Goal: Information Seeking & Learning: Learn about a topic

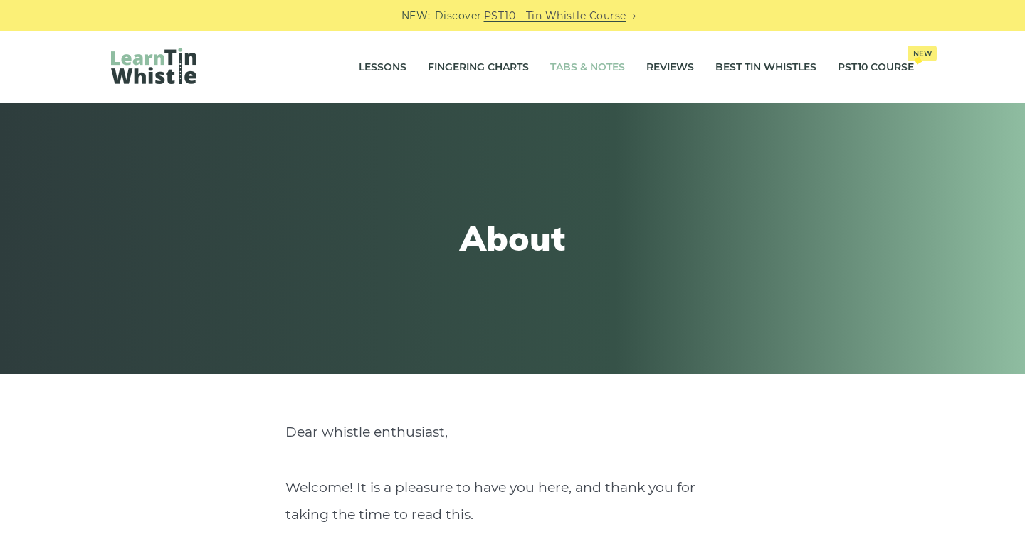
click at [576, 68] on link "Tabs & Notes" at bounding box center [587, 68] width 75 height 36
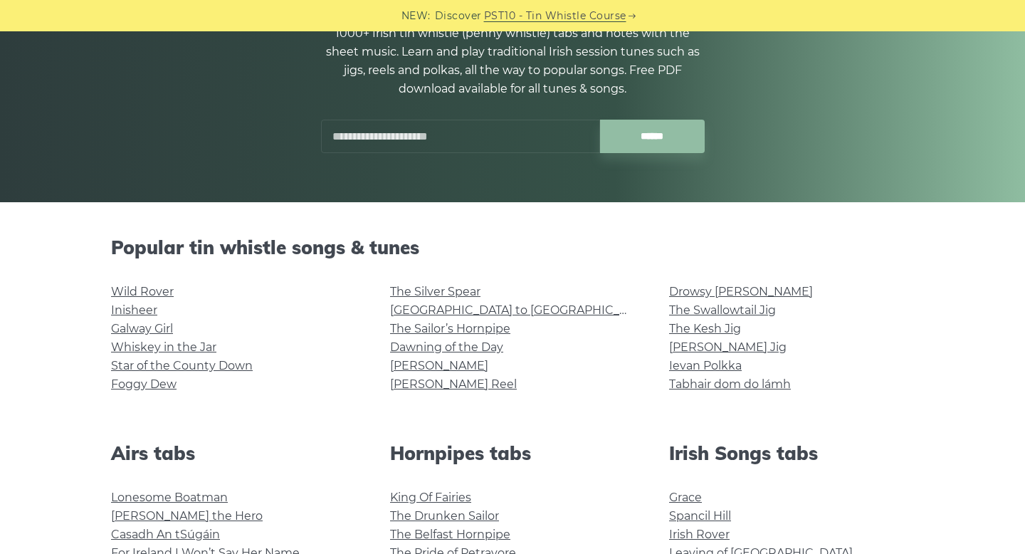
scroll to position [171, 0]
click at [407, 296] on link "The Silver Spear" at bounding box center [435, 293] width 90 height 14
click at [407, 306] on link "[GEOGRAPHIC_DATA] to [GEOGRAPHIC_DATA]" at bounding box center [521, 311] width 263 height 14
click at [423, 367] on link "[PERSON_NAME]" at bounding box center [439, 367] width 98 height 14
click at [164, 351] on link "Whiskey in the Jar" at bounding box center [163, 348] width 105 height 14
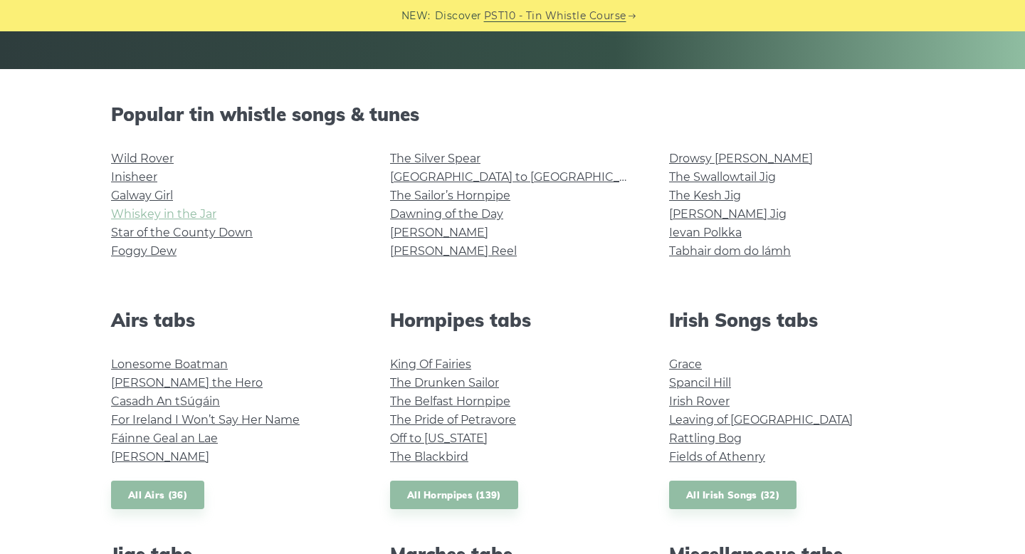
scroll to position [308, 0]
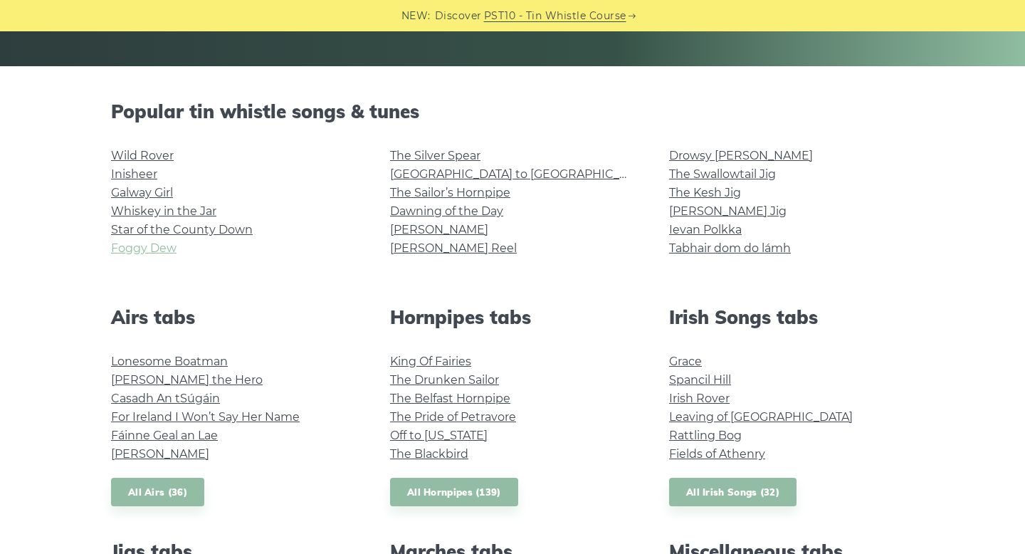
click at [149, 248] on link "Foggy Dew" at bounding box center [144, 248] width 66 height 14
click at [130, 231] on link "Star of the County Down" at bounding box center [182, 230] width 142 height 14
click at [404, 234] on link "[PERSON_NAME]" at bounding box center [439, 230] width 98 height 14
click at [696, 162] on link "Drowsy [PERSON_NAME]" at bounding box center [741, 156] width 144 height 14
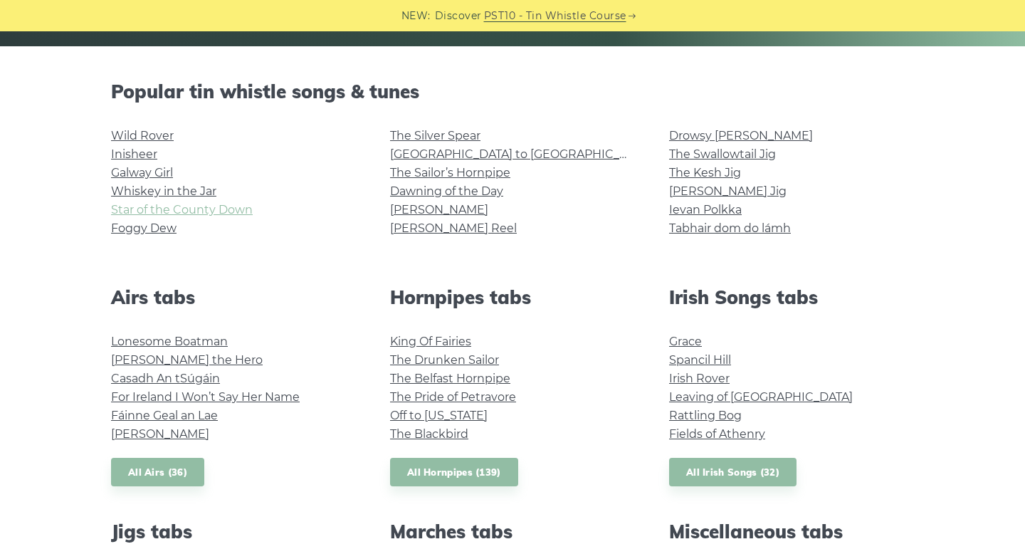
scroll to position [321, 0]
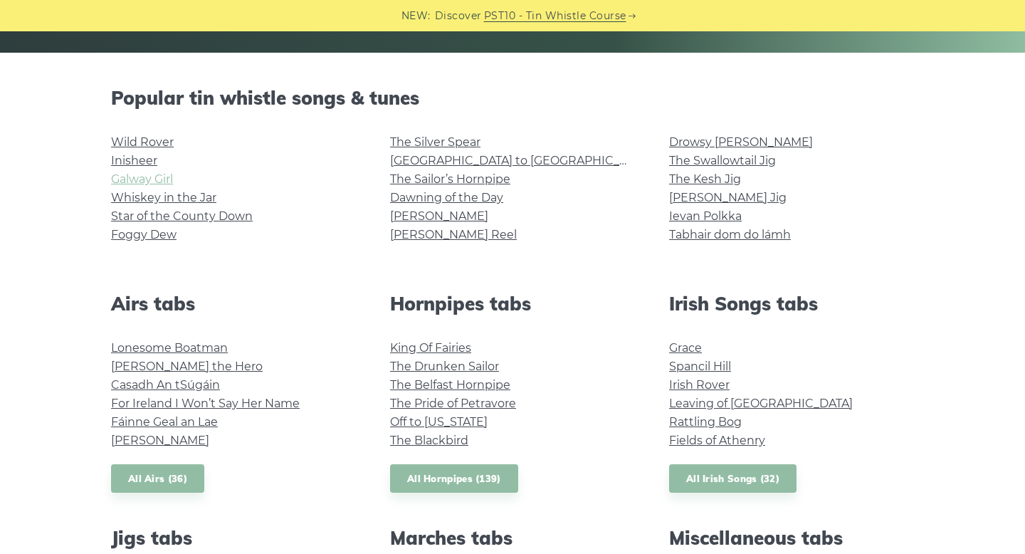
click at [151, 182] on link "Galway Girl" at bounding box center [142, 179] width 62 height 14
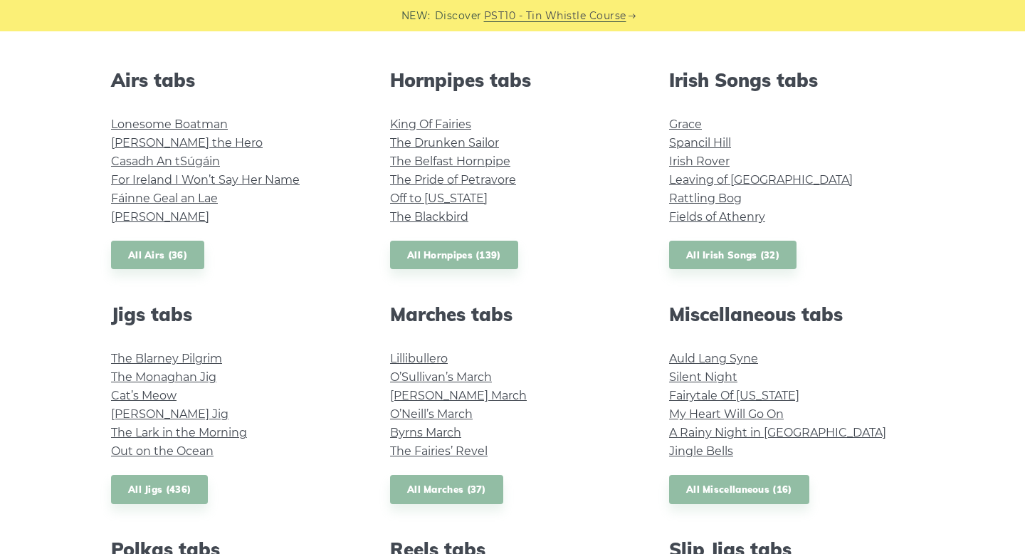
scroll to position [545, 0]
click at [146, 355] on link "The Blarney Pilgrim" at bounding box center [166, 358] width 111 height 14
click at [145, 378] on link "The Monaghan Jig" at bounding box center [163, 377] width 105 height 14
click at [414, 355] on link "Lillibullero" at bounding box center [419, 358] width 58 height 14
click at [144, 126] on link "Lonesome Boatman" at bounding box center [169, 124] width 117 height 14
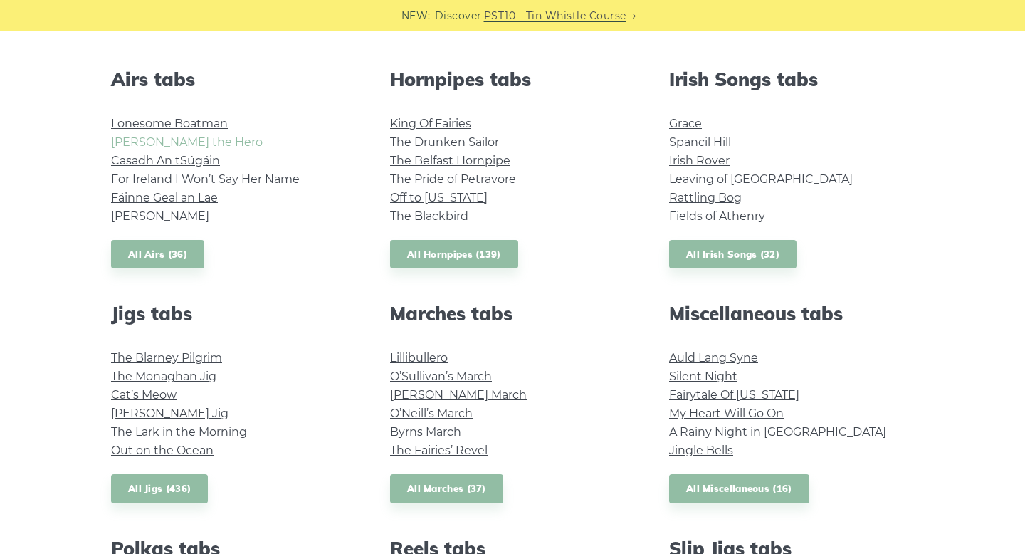
click at [187, 140] on link "Hector the Hero" at bounding box center [187, 142] width 152 height 14
click at [408, 120] on link "King Of Fairies" at bounding box center [430, 124] width 81 height 14
click at [404, 144] on link "The Drunken Sailor" at bounding box center [444, 142] width 109 height 14
click at [438, 167] on link "The Belfast Hornpipe" at bounding box center [450, 161] width 120 height 14
click at [444, 197] on link "Off to California" at bounding box center [439, 198] width 98 height 14
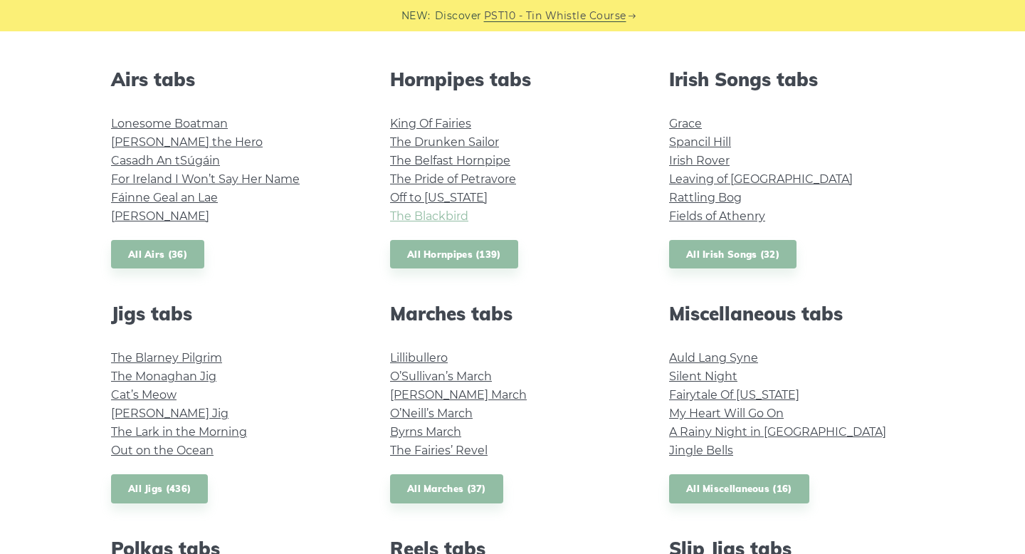
click at [409, 218] on link "The Blackbird" at bounding box center [429, 216] width 78 height 14
click at [678, 122] on link "Grace" at bounding box center [685, 124] width 33 height 14
click at [703, 133] on li "Spancil Hill" at bounding box center [791, 142] width 245 height 19
click at [703, 145] on link "Spancil Hill" at bounding box center [700, 142] width 62 height 14
click at [698, 170] on li "Leaving of Liverpool" at bounding box center [791, 179] width 245 height 19
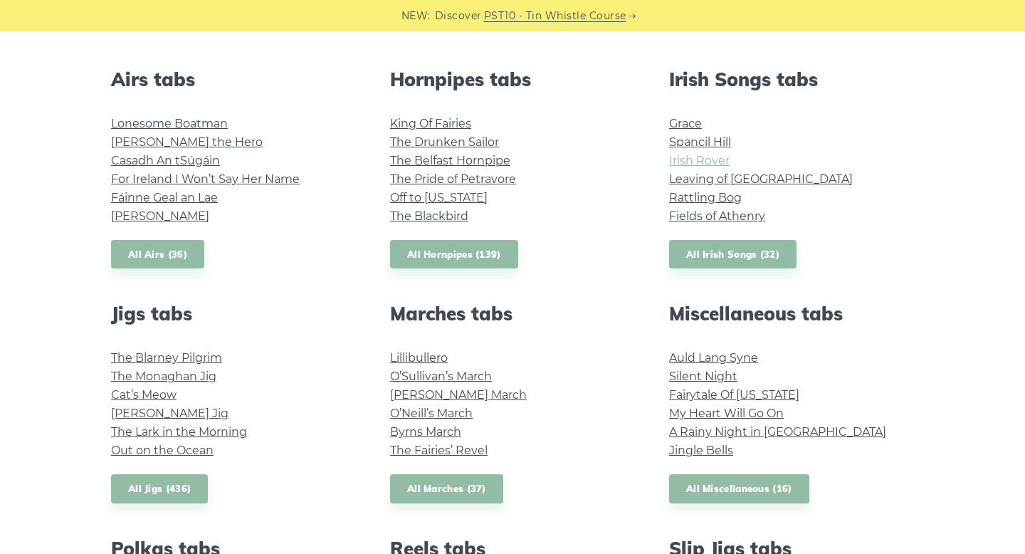
click at [701, 157] on link "Irish Rover" at bounding box center [699, 161] width 61 height 14
click at [748, 176] on link "Leaving of Liverpool" at bounding box center [761, 179] width 184 height 14
click at [410, 427] on link "Byrns March" at bounding box center [425, 432] width 71 height 14
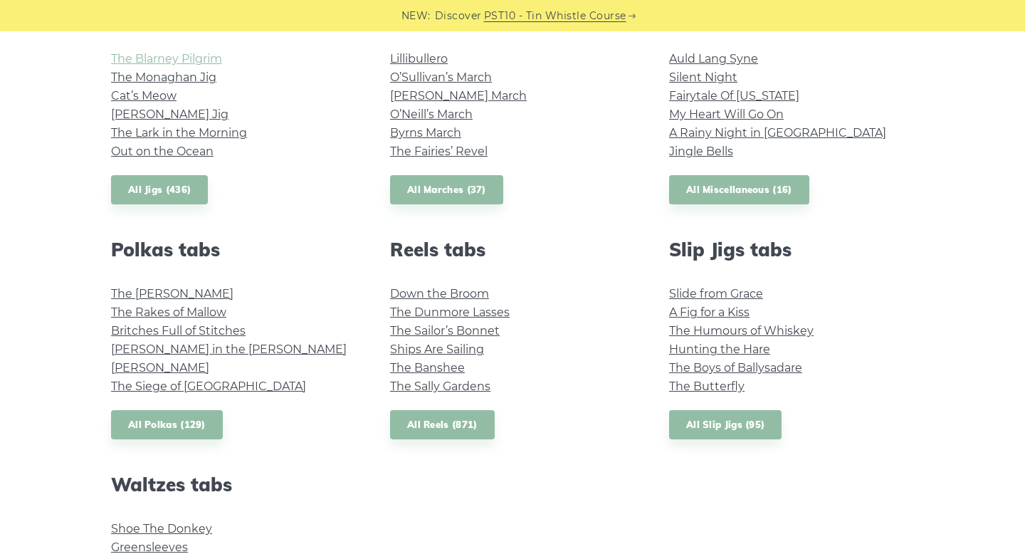
scroll to position [846, 0]
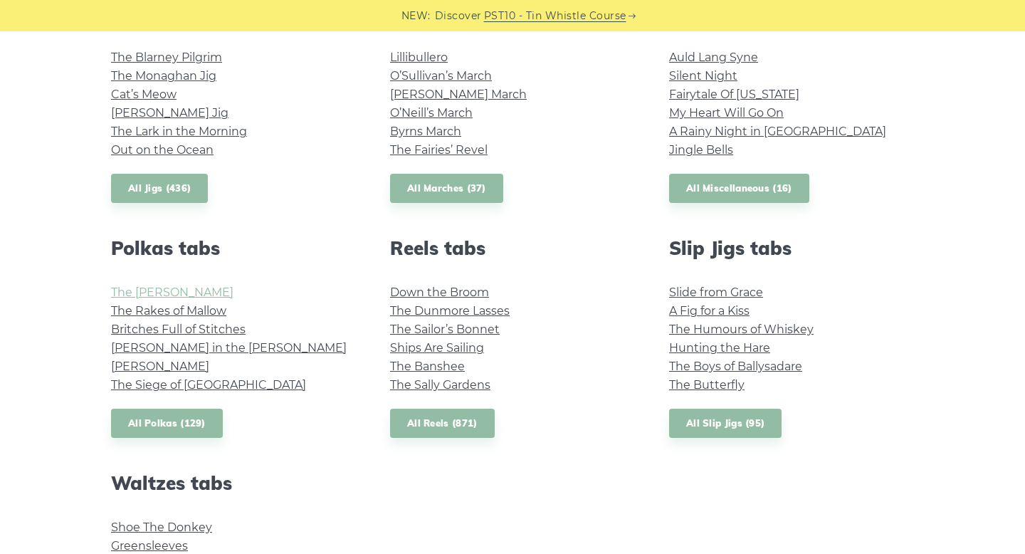
click at [155, 297] on link "The Kerry Polka" at bounding box center [172, 293] width 122 height 14
click at [152, 308] on link "The Rakes of Mallow" at bounding box center [168, 311] width 115 height 14
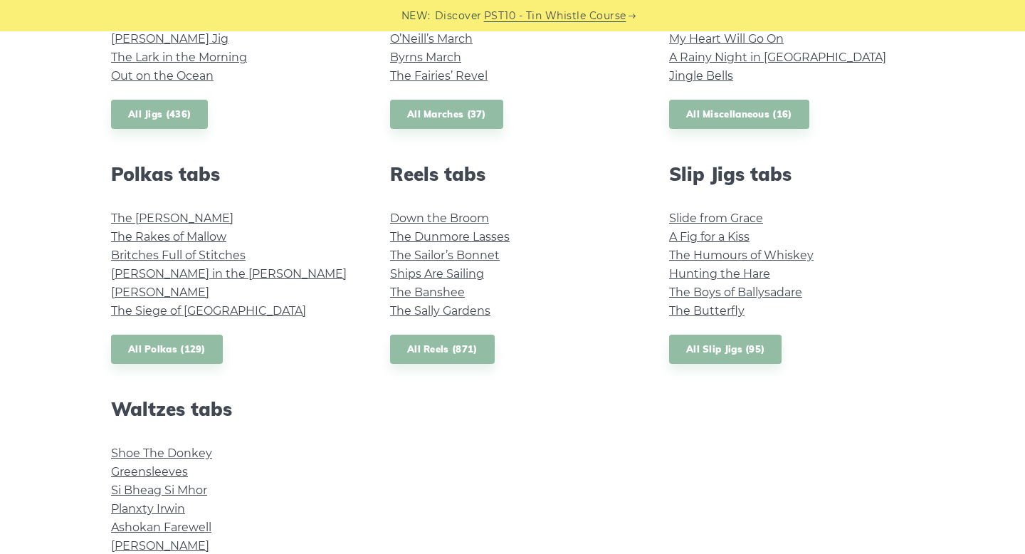
scroll to position [924, 0]
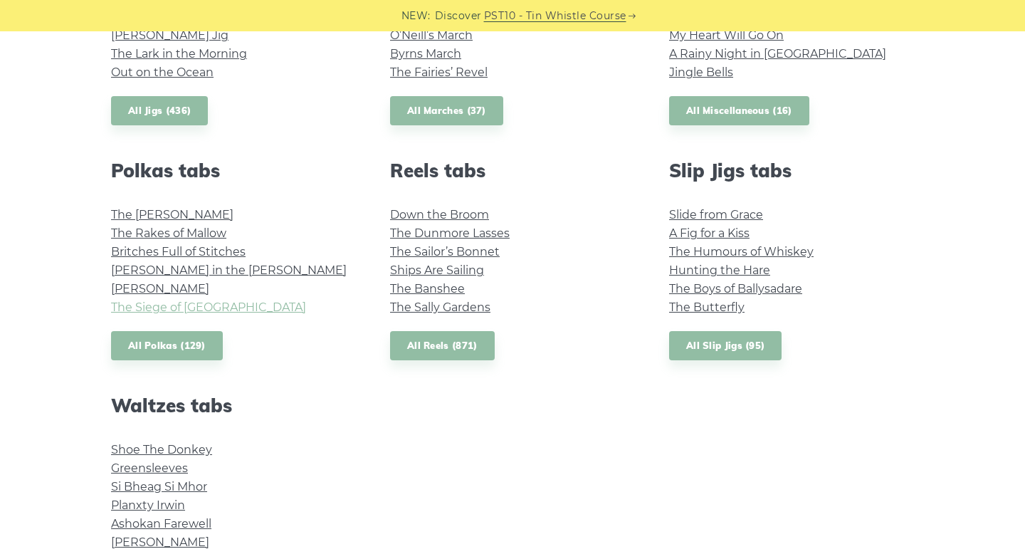
click at [131, 313] on link "The Siege of Ennis" at bounding box center [208, 308] width 195 height 14
click at [122, 291] on link "John Ryan’s" at bounding box center [160, 289] width 98 height 14
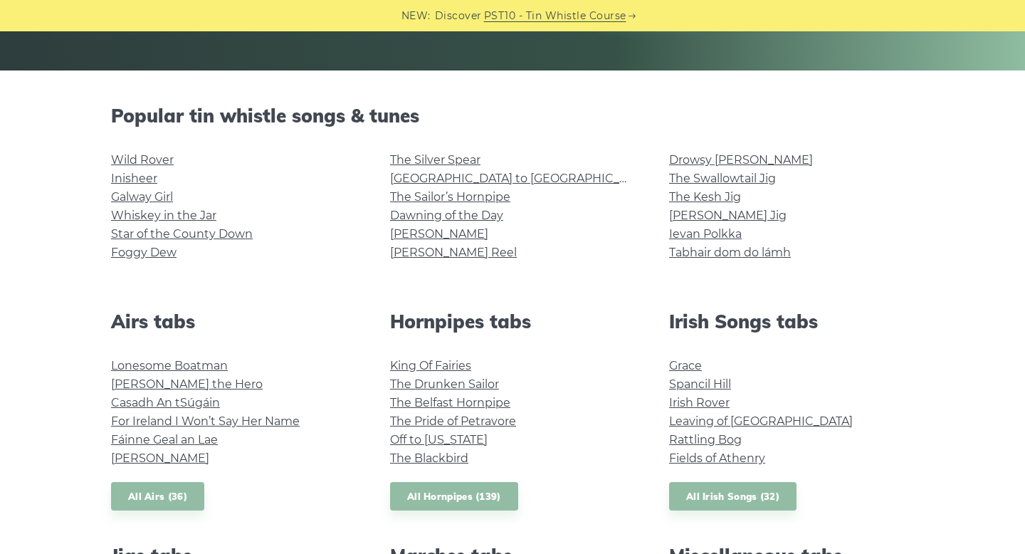
scroll to position [241, 0]
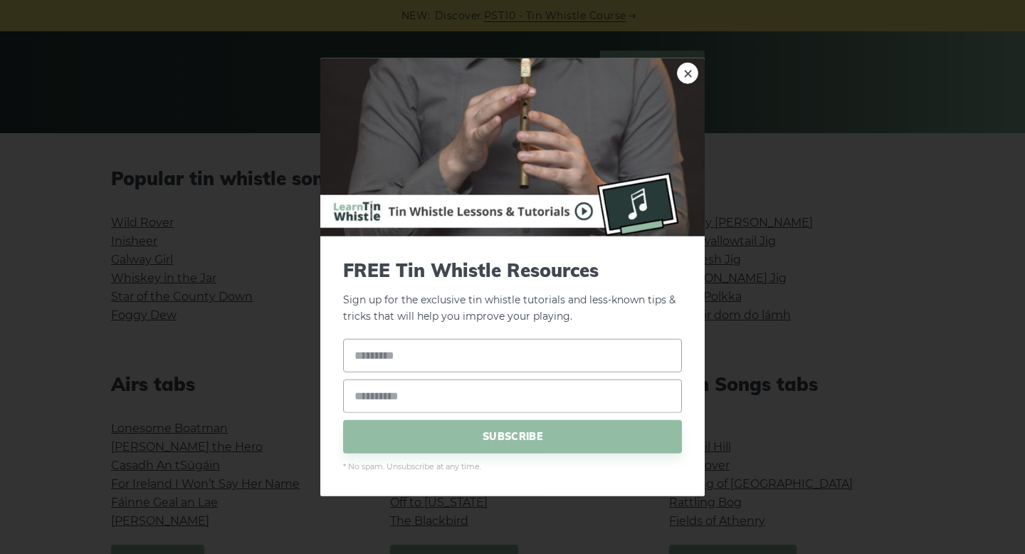
click at [699, 75] on img at bounding box center [512, 147] width 385 height 178
click at [694, 74] on link "×" at bounding box center [687, 73] width 21 height 21
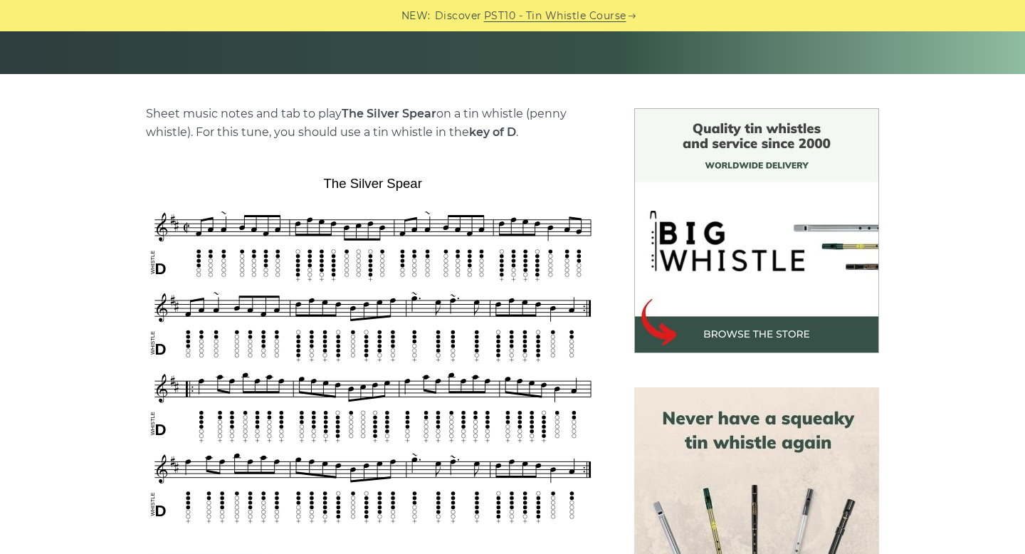
scroll to position [298, 0]
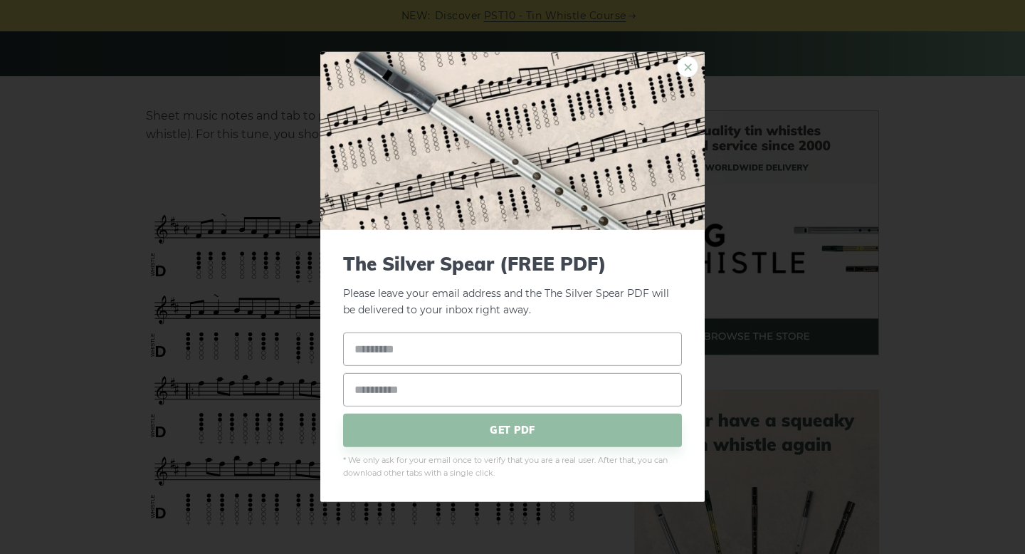
click at [679, 72] on link "×" at bounding box center [687, 66] width 21 height 21
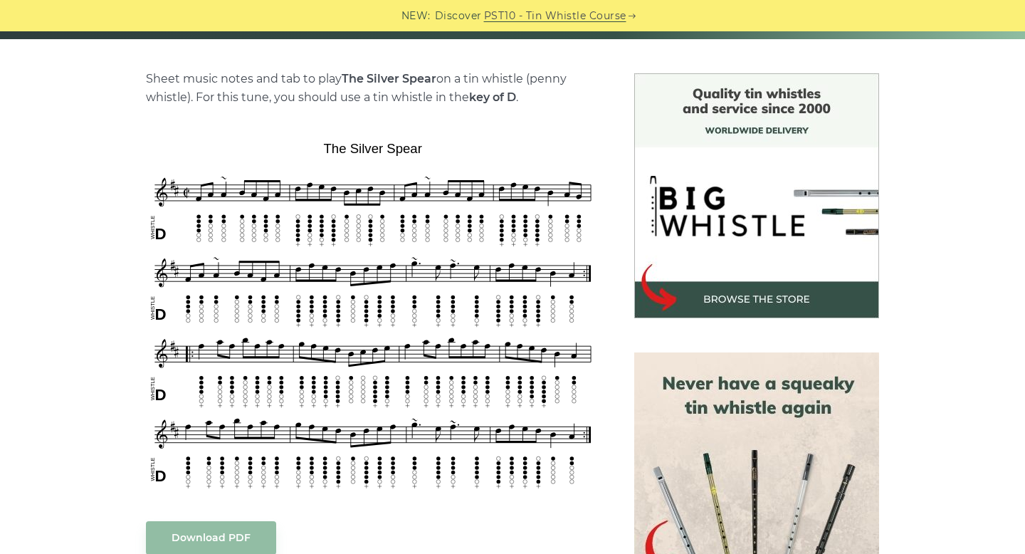
scroll to position [341, 0]
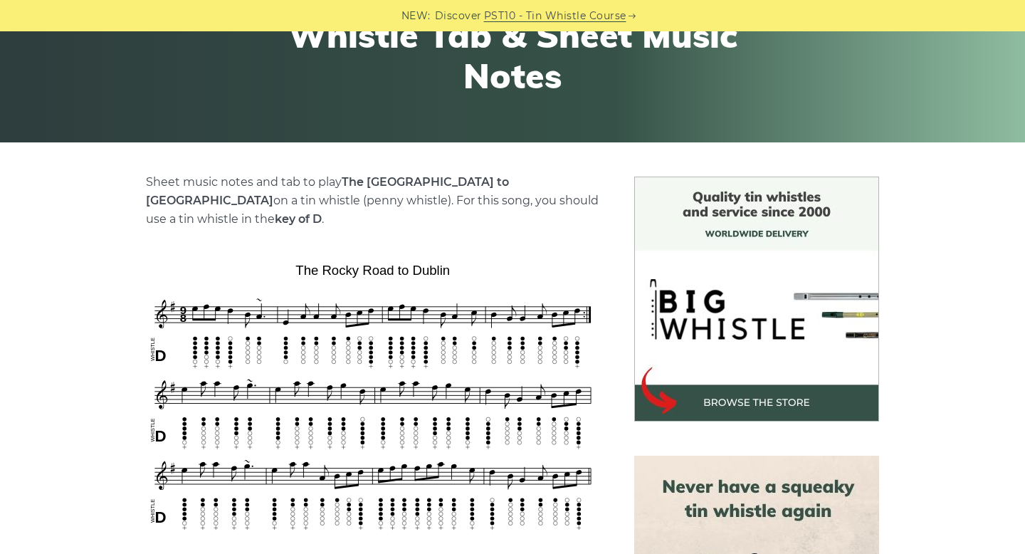
scroll to position [278, 0]
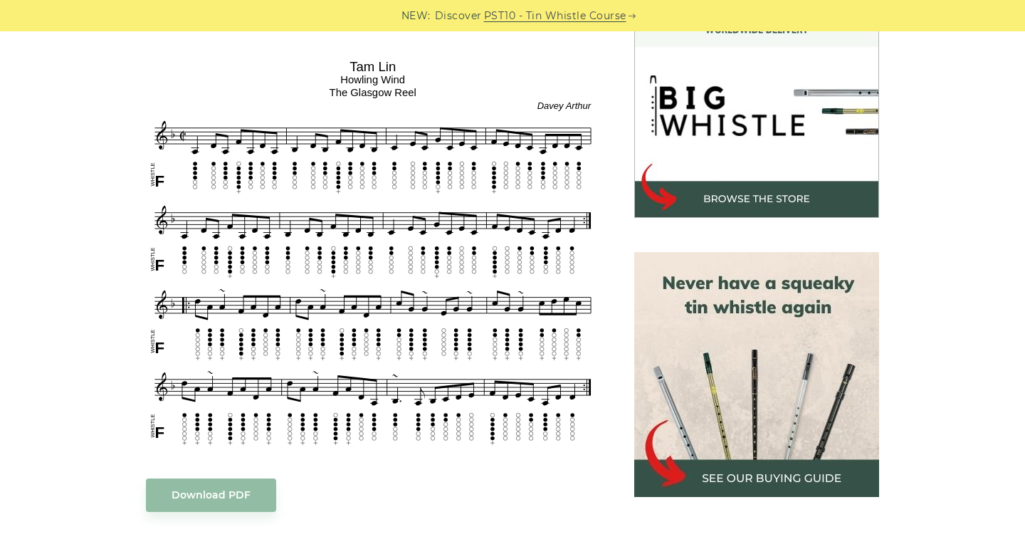
scroll to position [430, 0]
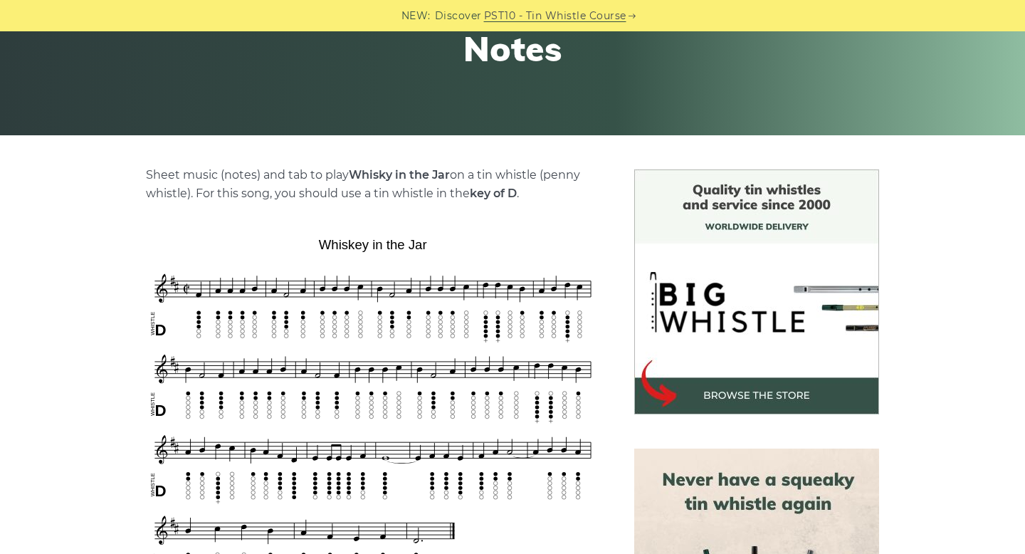
scroll to position [239, 0]
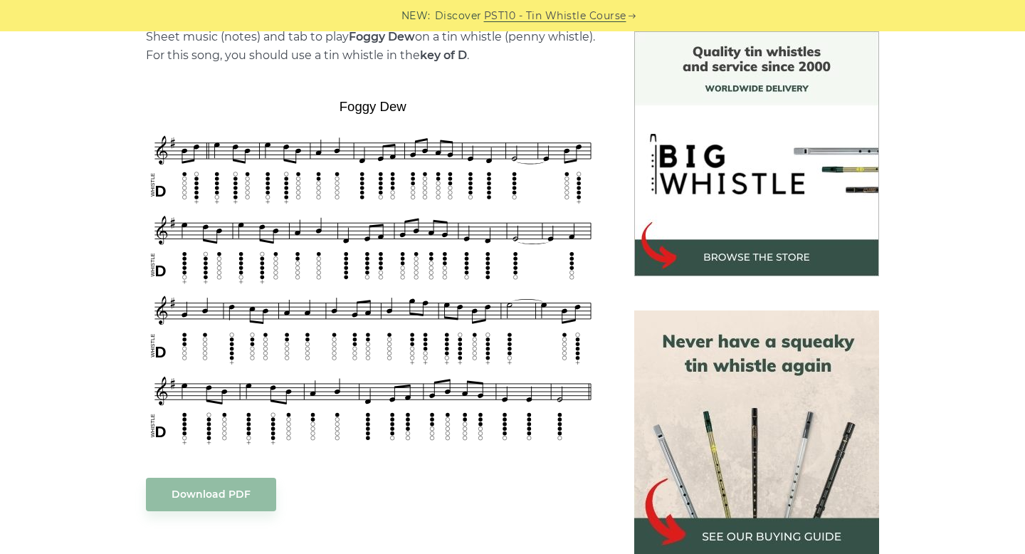
scroll to position [391, 0]
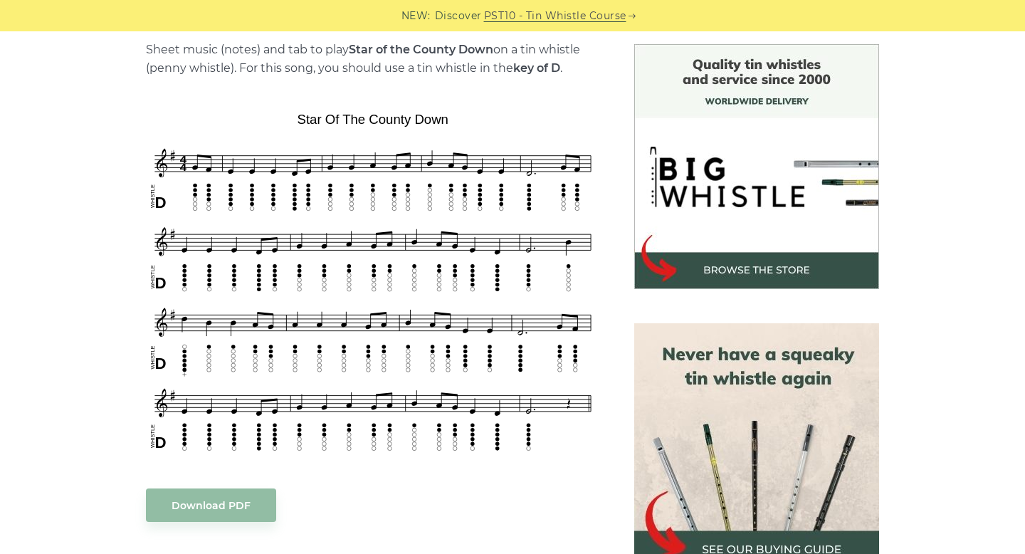
scroll to position [391, 0]
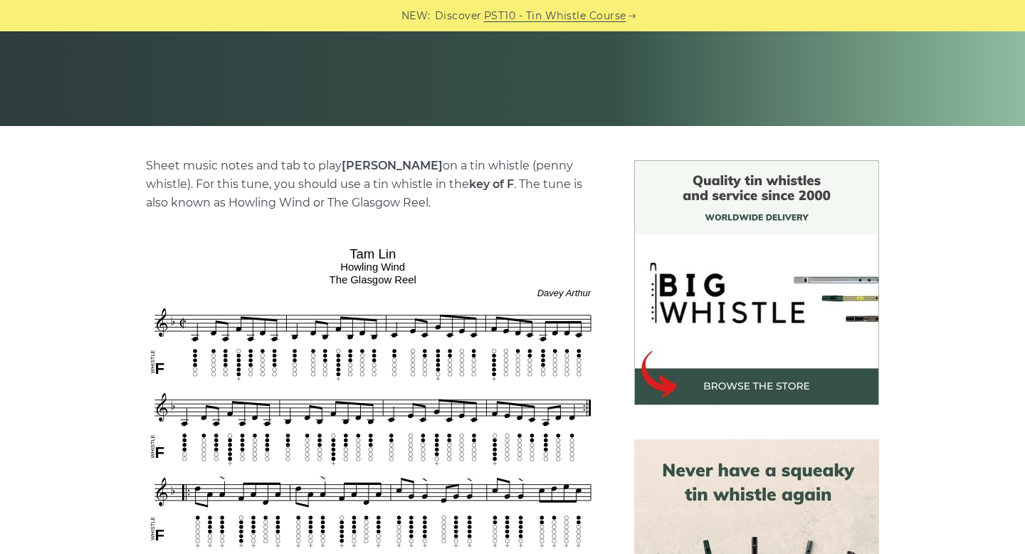
scroll to position [259, 0]
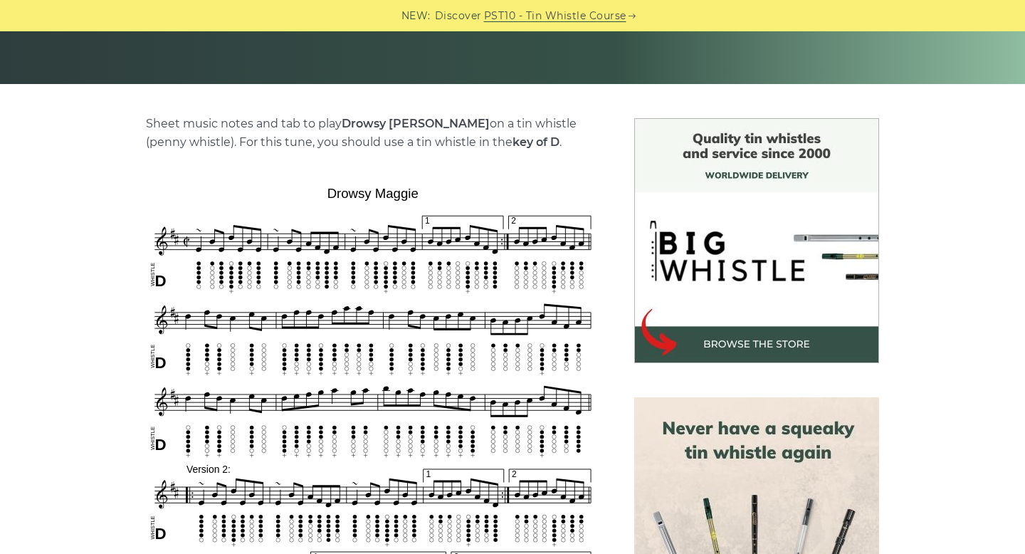
scroll to position [291, 0]
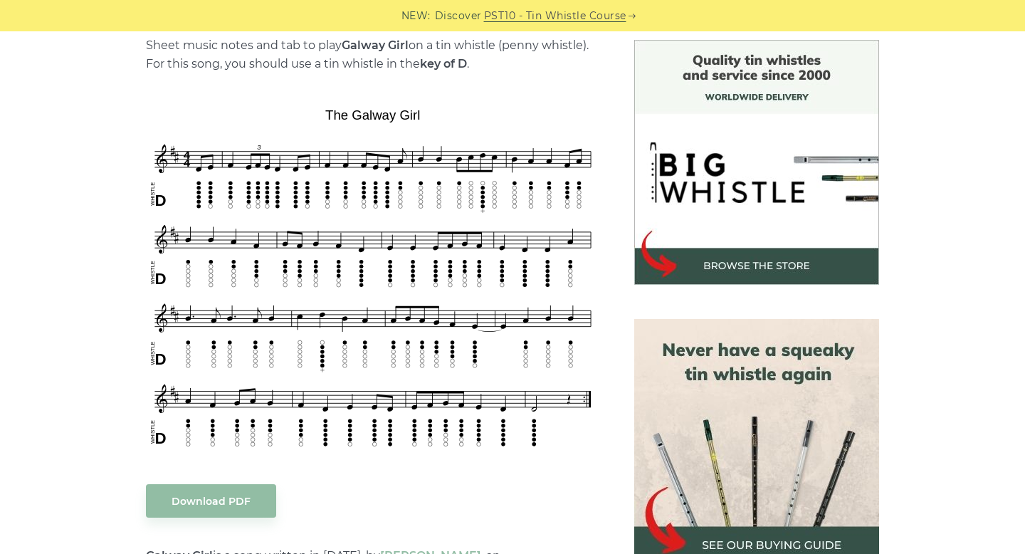
scroll to position [371, 0]
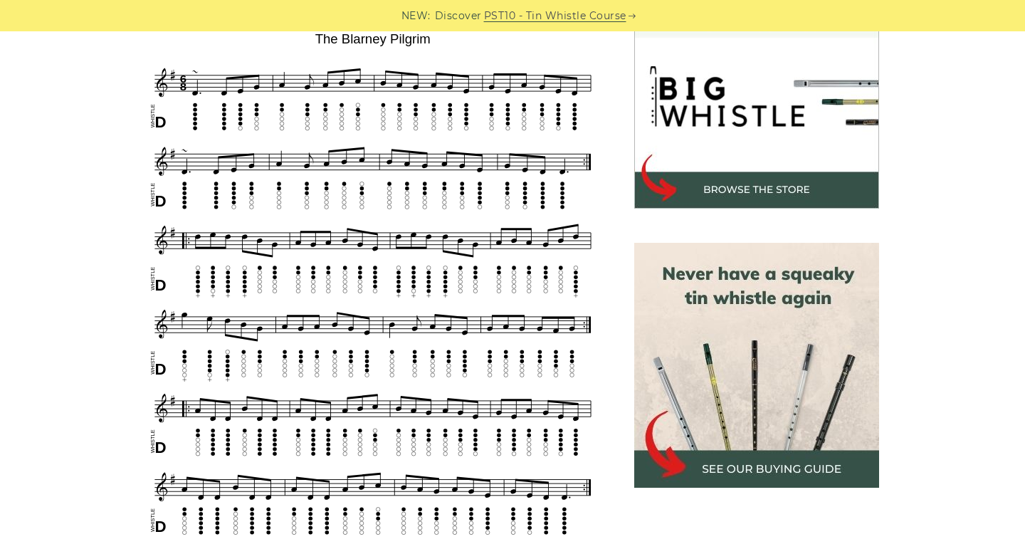
scroll to position [443, 0]
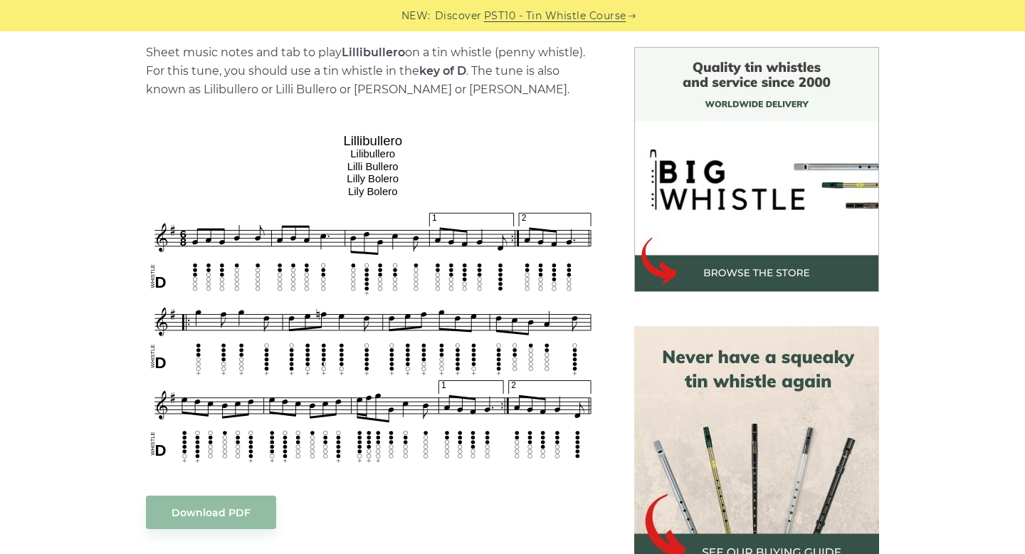
scroll to position [365, 0]
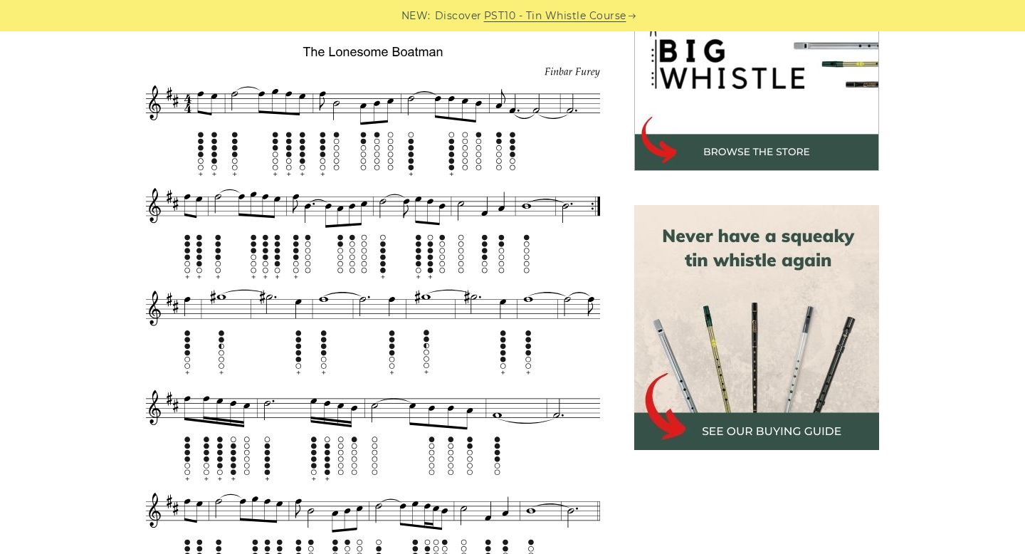
scroll to position [590, 0]
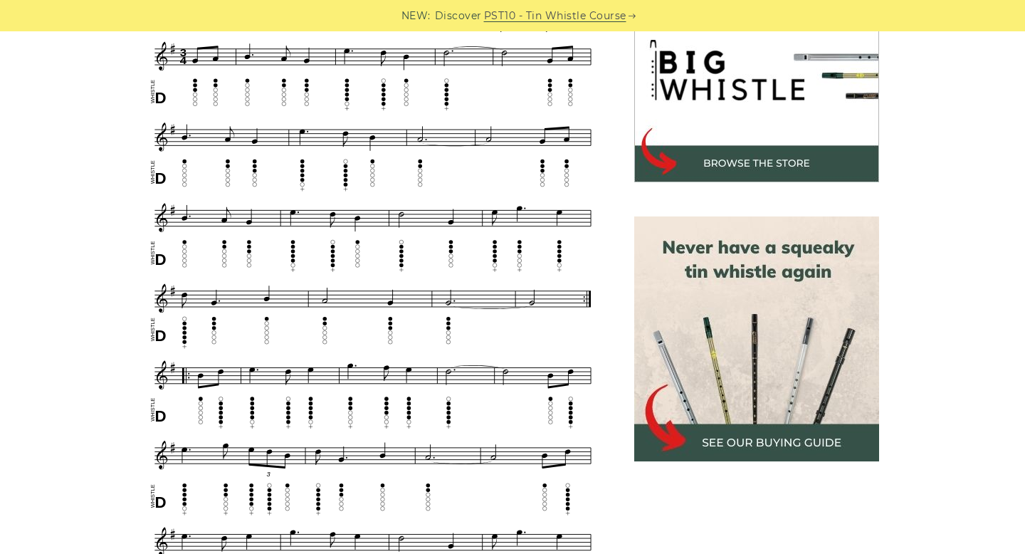
scroll to position [352, 0]
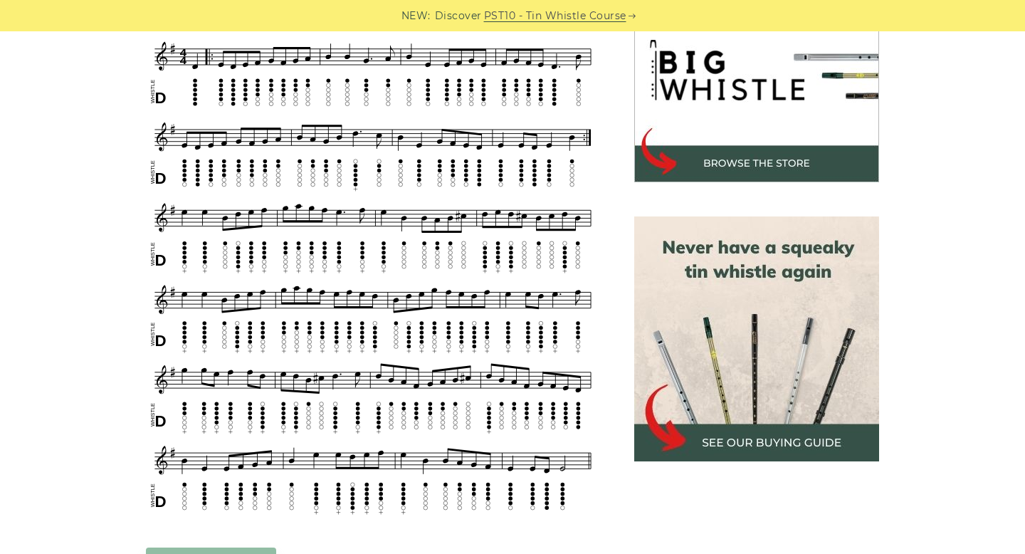
scroll to position [474, 0]
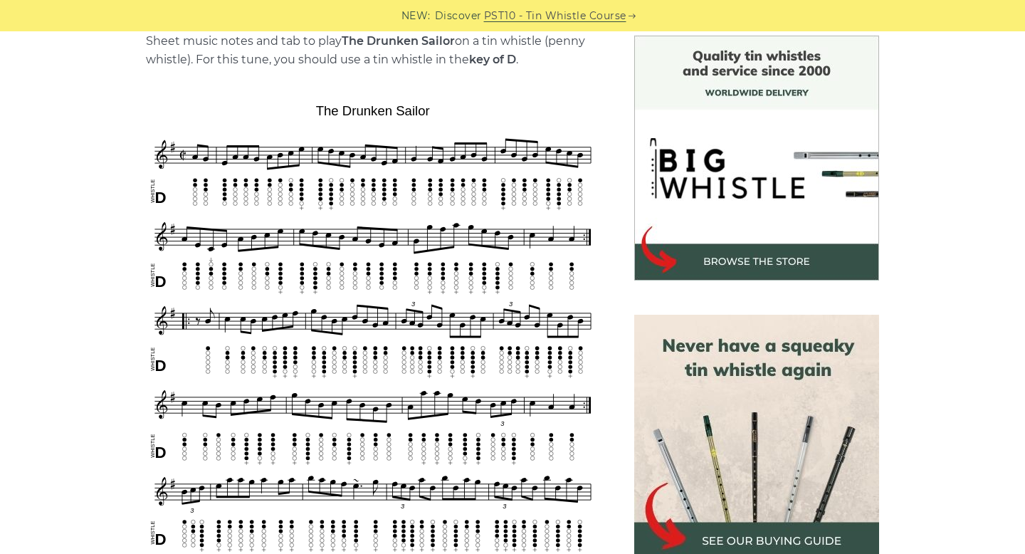
scroll to position [357, 0]
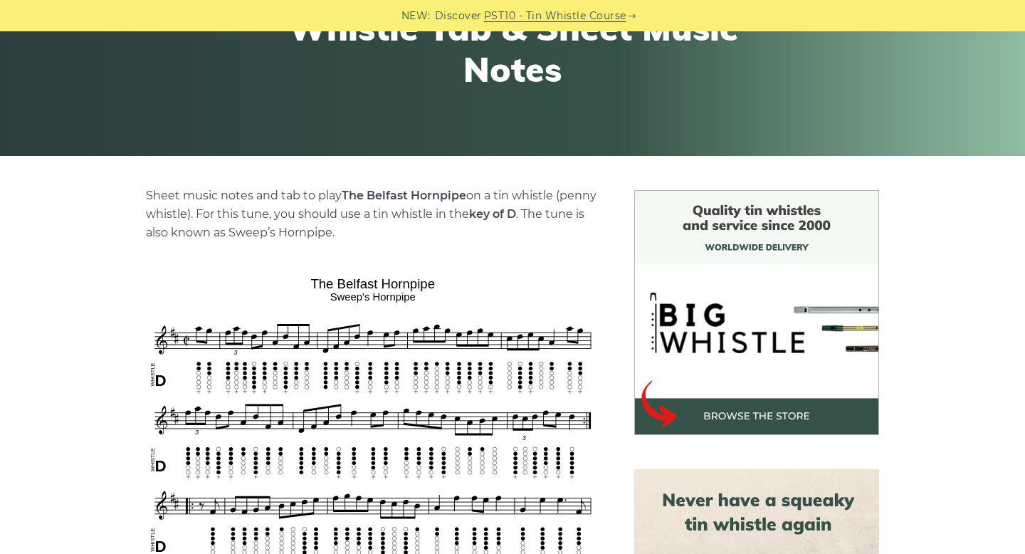
scroll to position [230, 0]
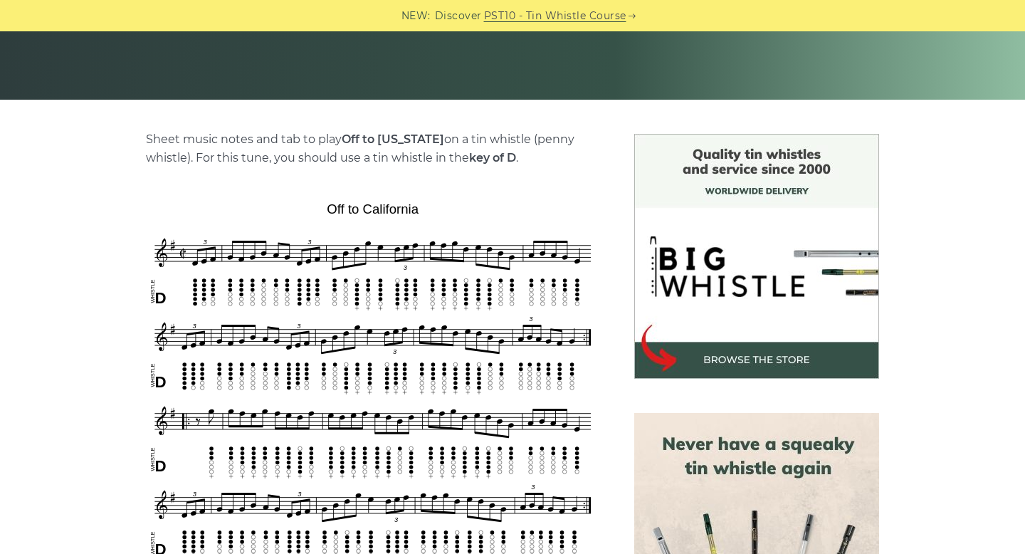
scroll to position [276, 0]
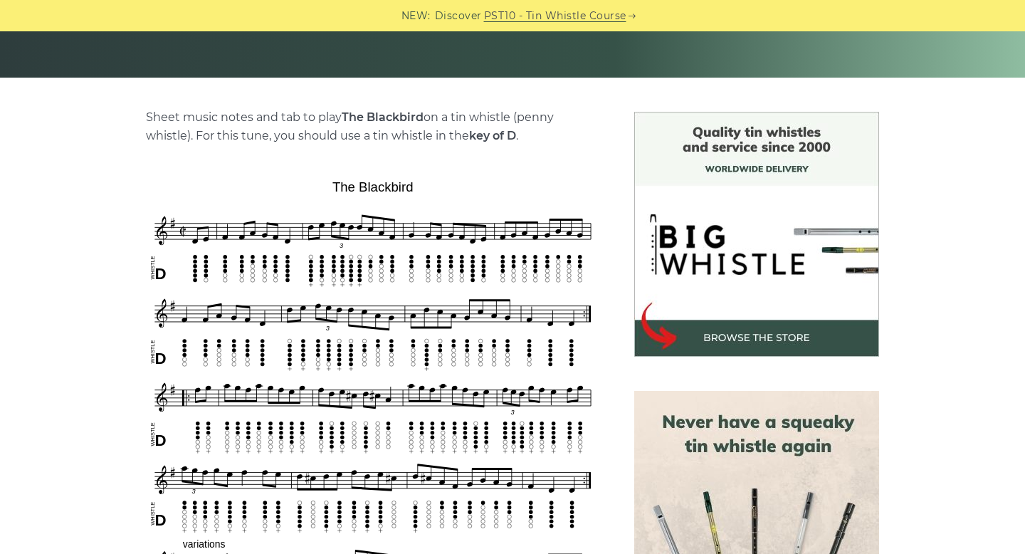
scroll to position [297, 0]
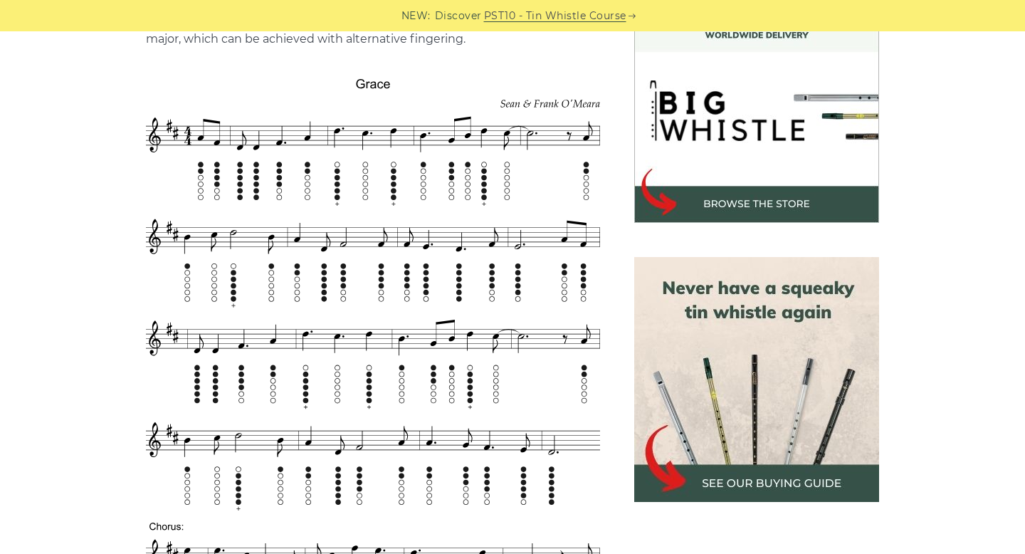
scroll to position [432, 0]
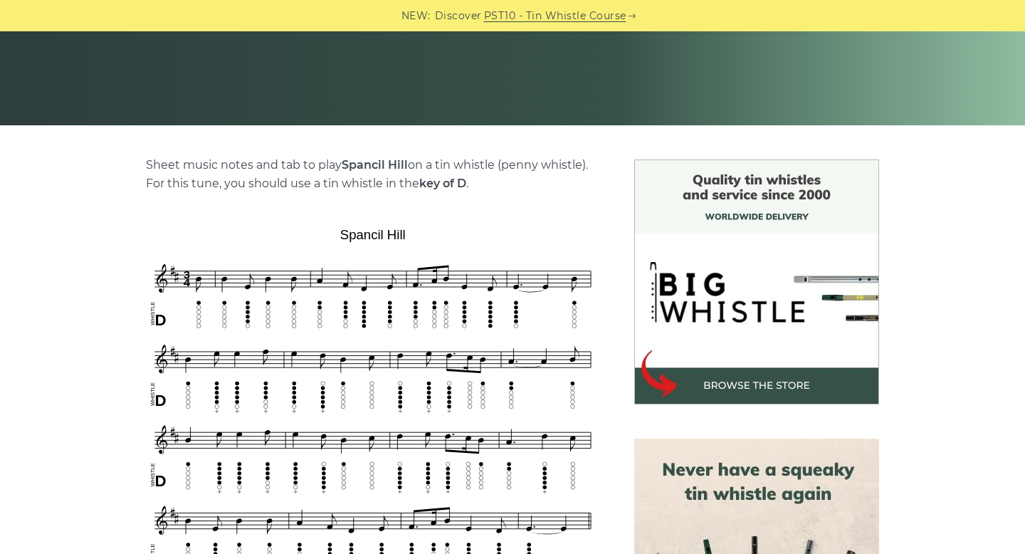
scroll to position [251, 0]
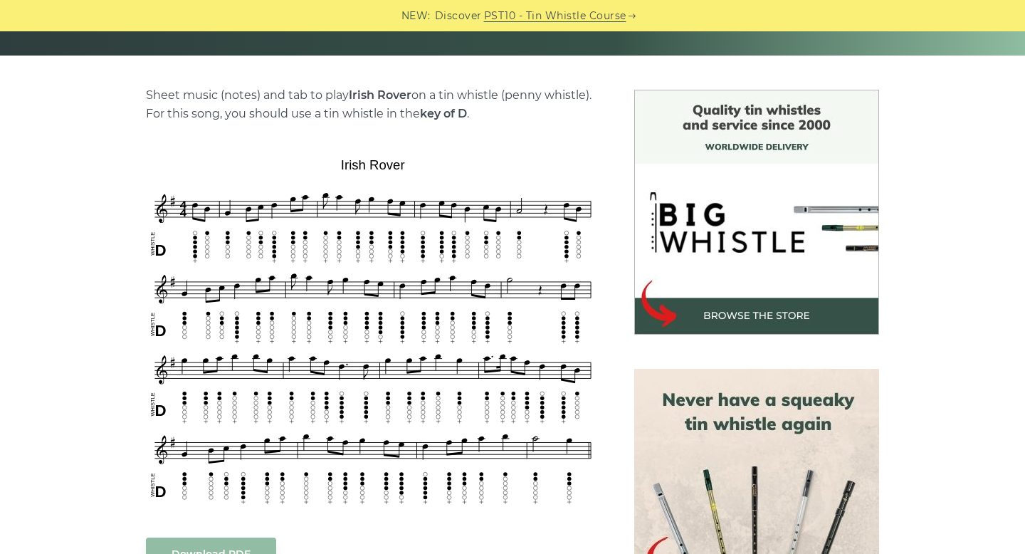
scroll to position [321, 0]
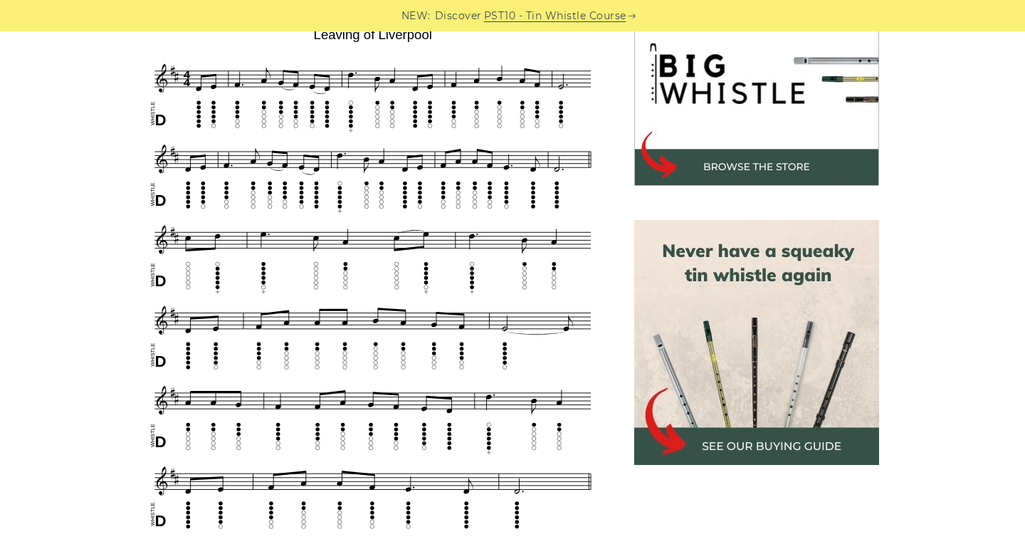
scroll to position [489, 0]
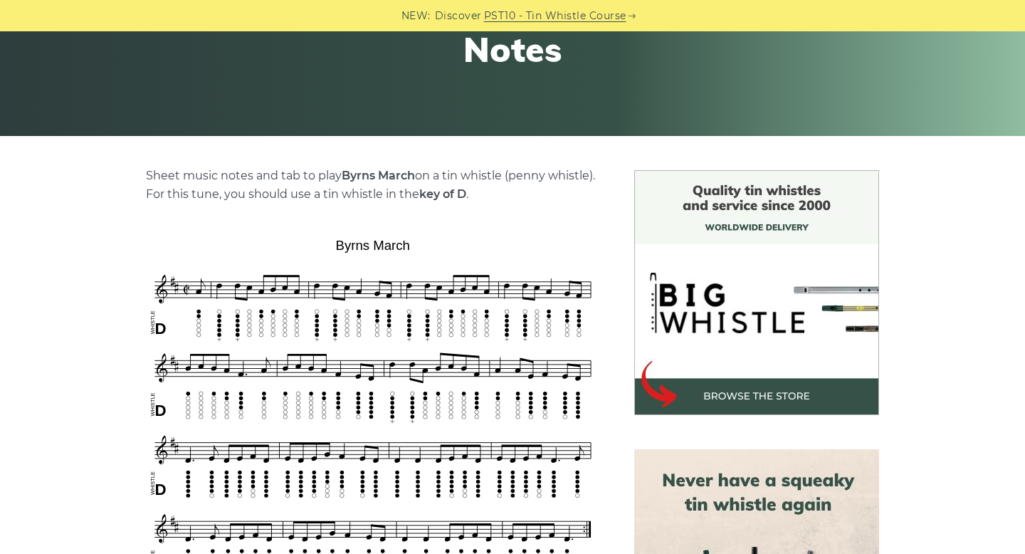
scroll to position [243, 0]
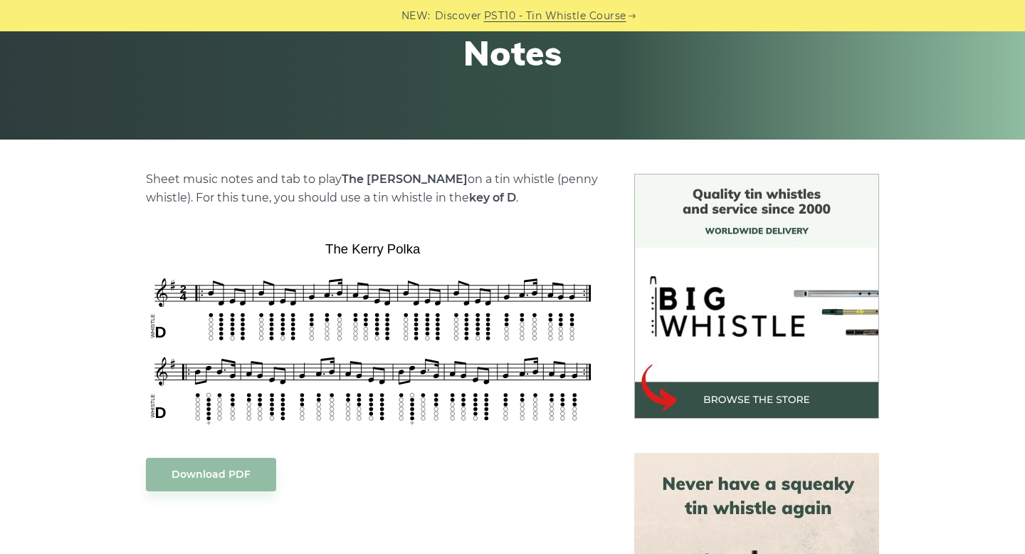
scroll to position [235, 0]
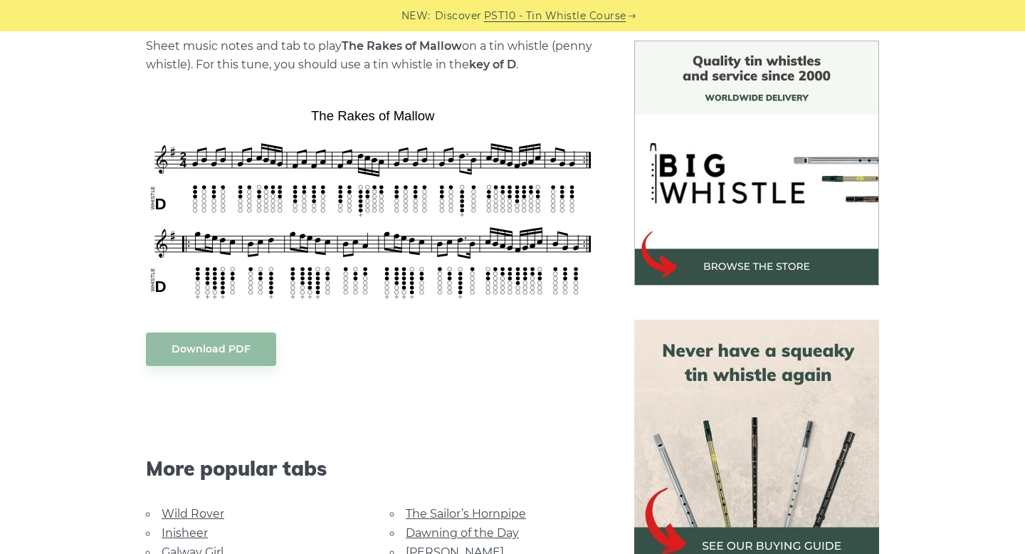
scroll to position [368, 0]
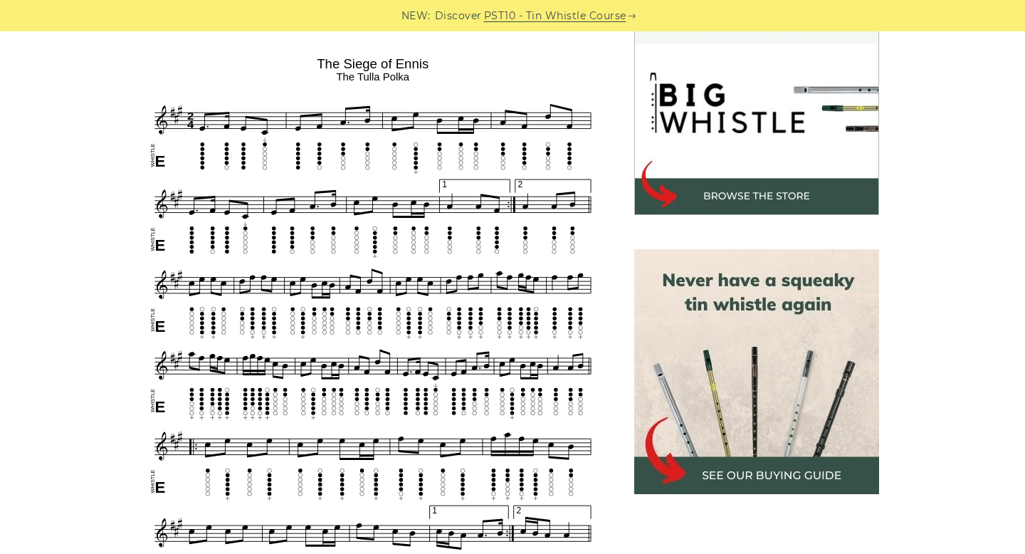
scroll to position [434, 0]
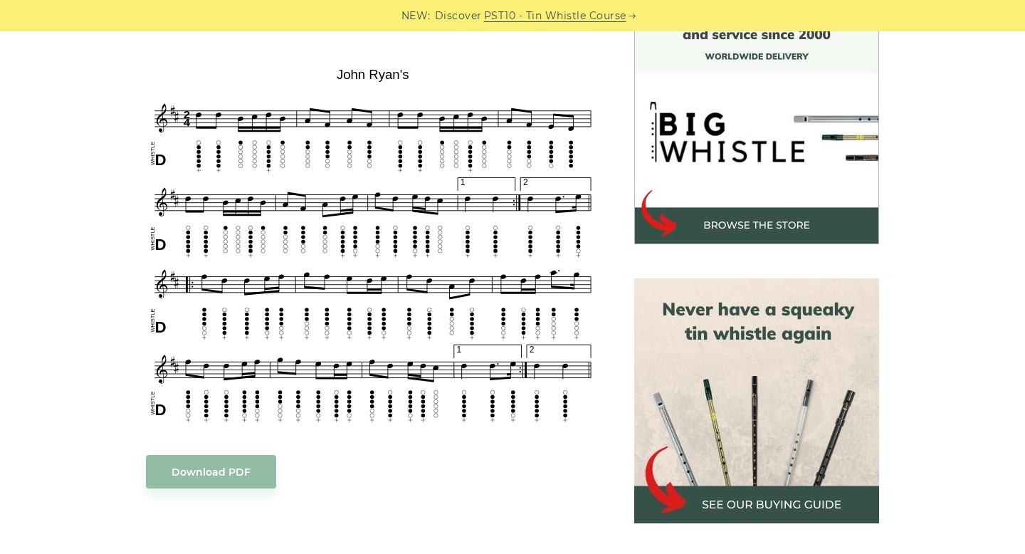
scroll to position [408, 0]
